Goal: Entertainment & Leisure: Consume media (video, audio)

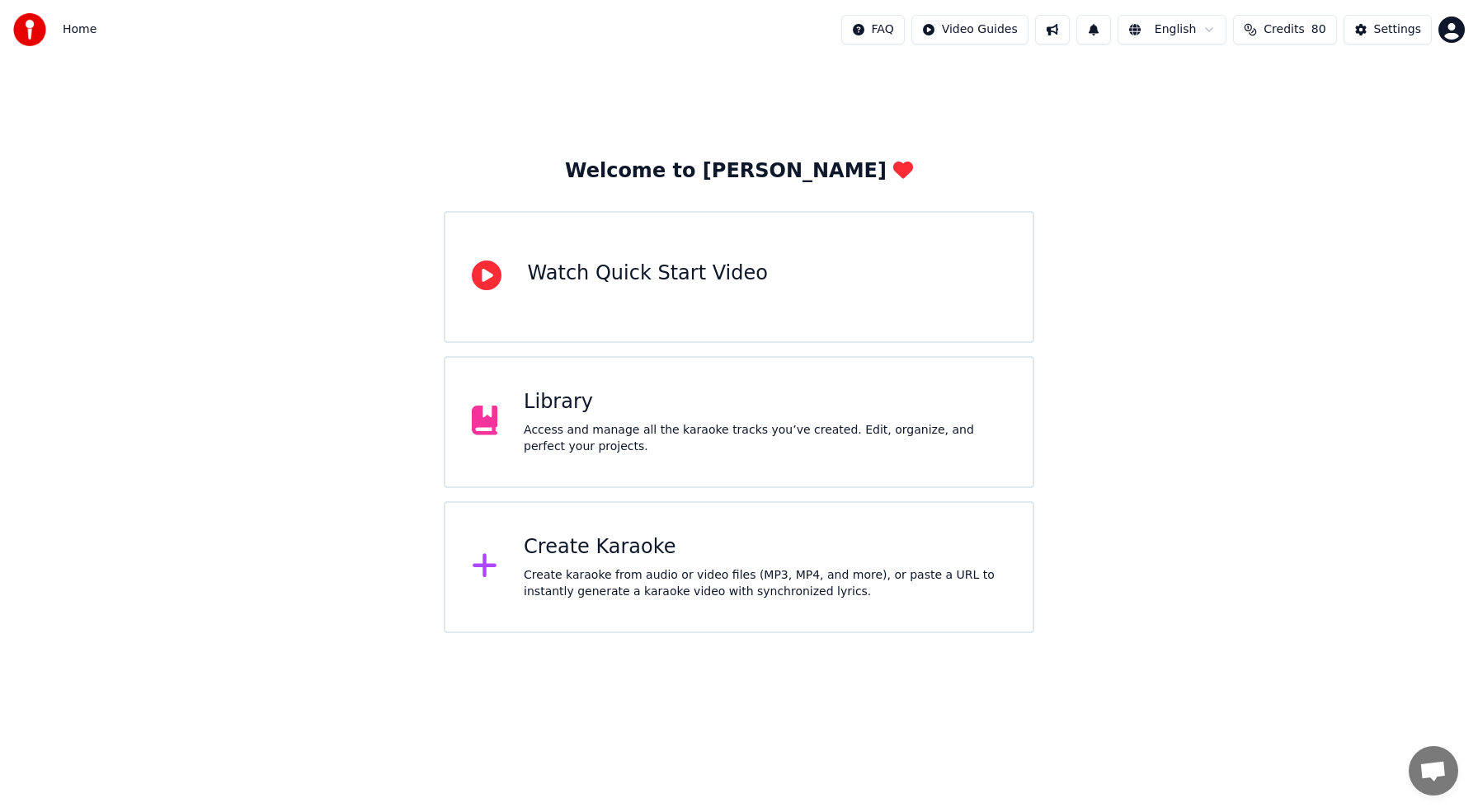
click at [581, 456] on div "Library Access and manage all the karaoke tracks you’ve created. Edit, organize…" at bounding box center [739, 422] width 591 height 132
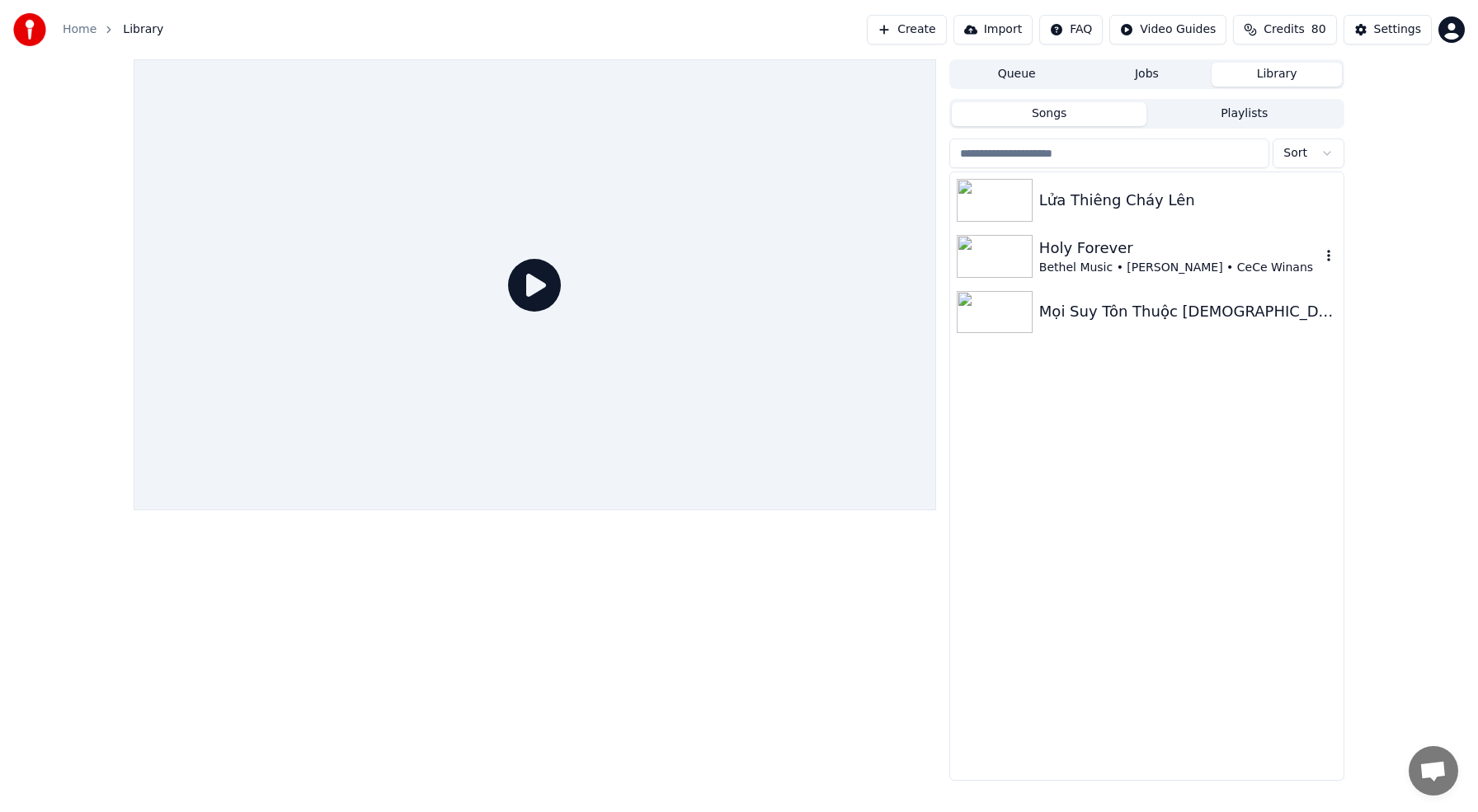
click at [1004, 252] on img at bounding box center [994, 256] width 76 height 43
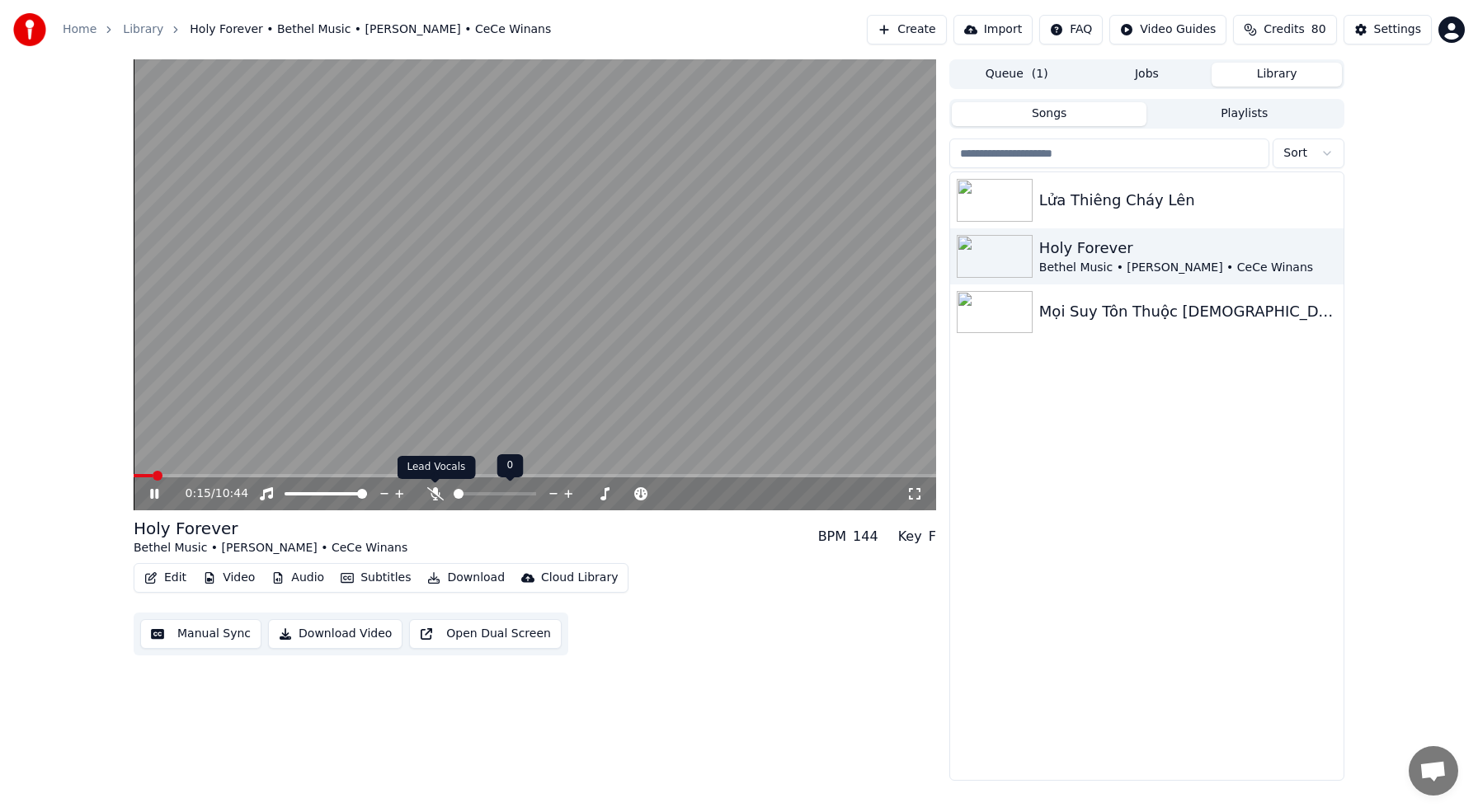
click at [444, 494] on div at bounding box center [511, 494] width 133 height 17
click at [437, 493] on icon at bounding box center [436, 494] width 17 height 13
click at [435, 493] on icon at bounding box center [436, 494] width 9 height 13
click at [438, 490] on icon at bounding box center [436, 494] width 17 height 13
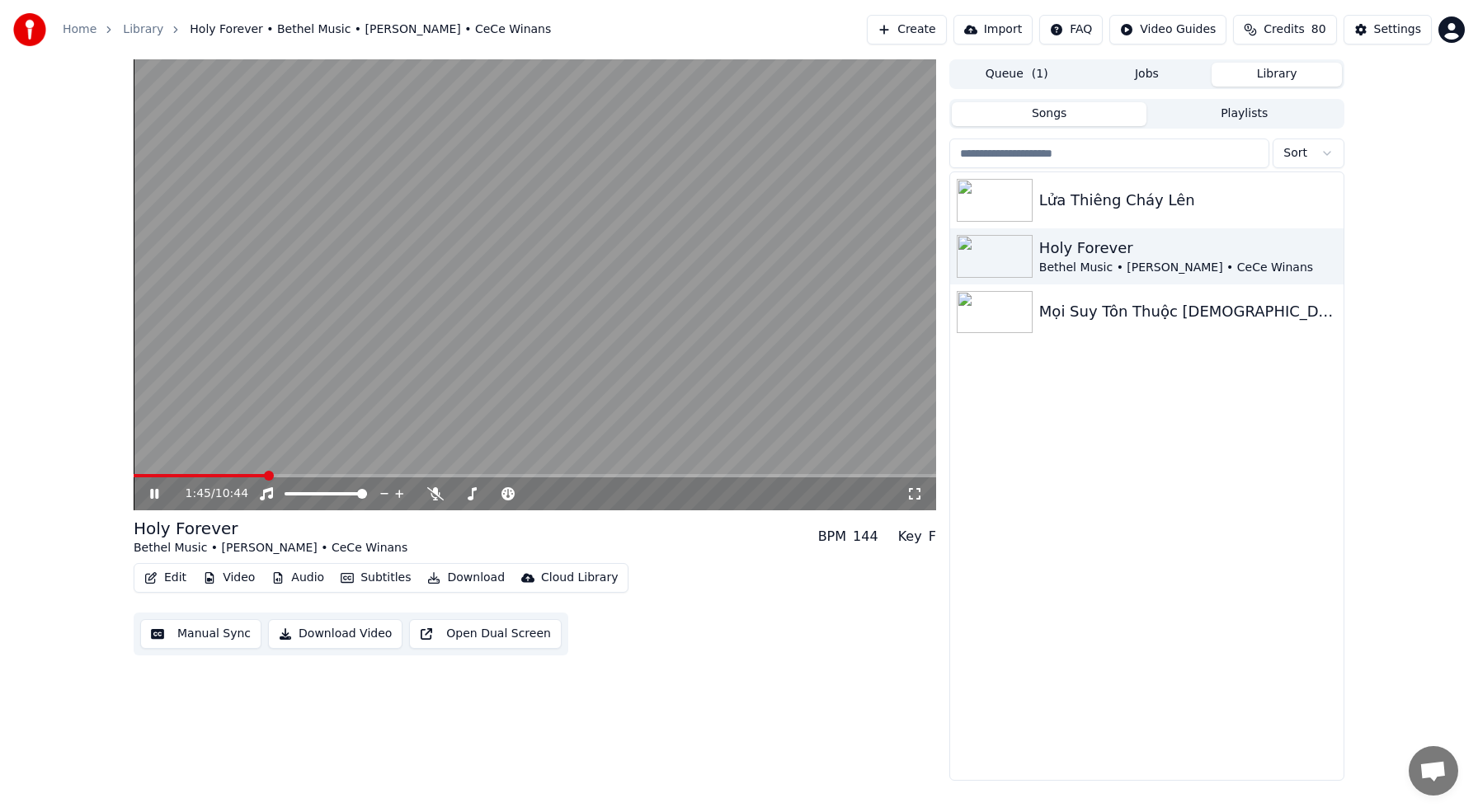
click at [157, 492] on icon at bounding box center [154, 494] width 8 height 10
